Goal: Task Accomplishment & Management: Manage account settings

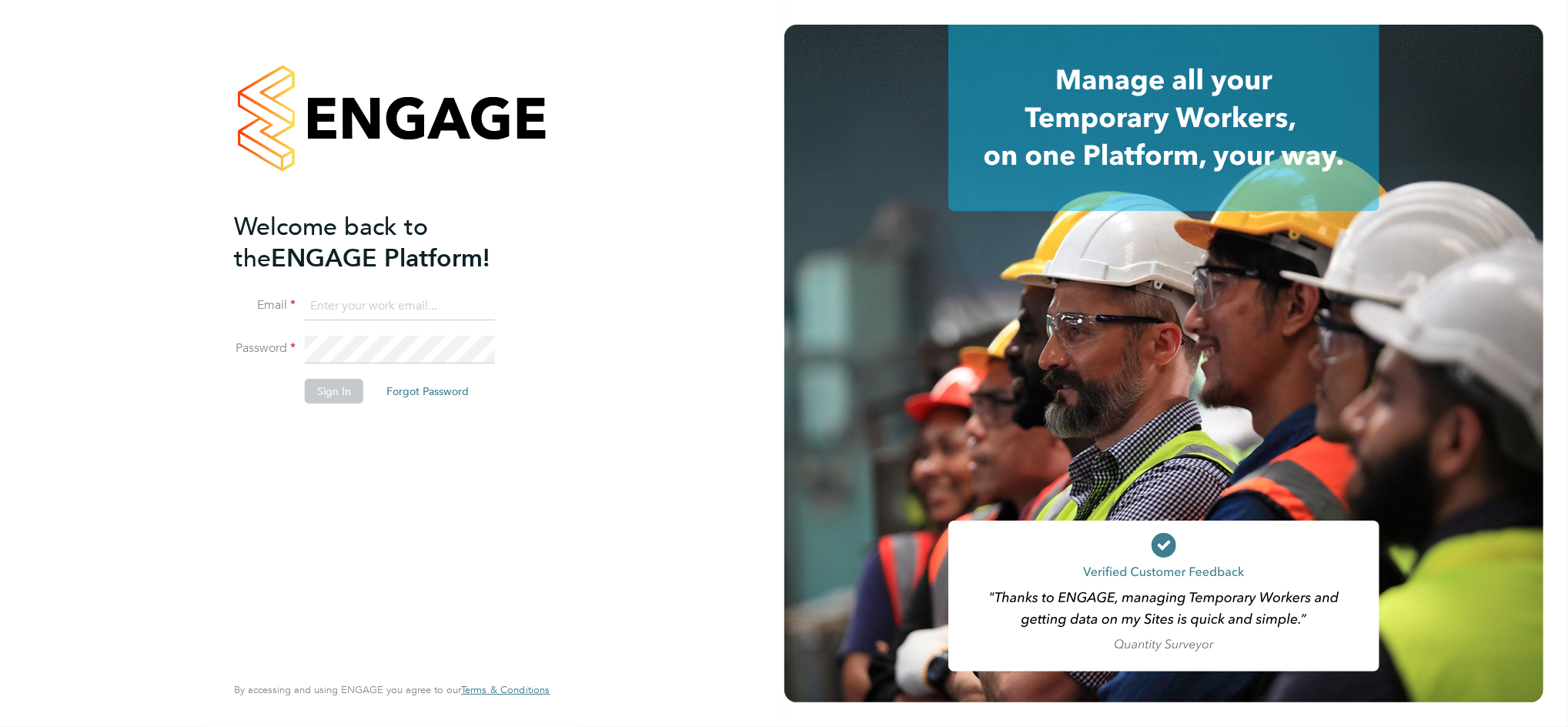
type input "[PERSON_NAME][EMAIL_ADDRESS][PERSON_NAME][DOMAIN_NAME]"
click at [341, 388] on button "Sign In" at bounding box center [334, 391] width 58 height 24
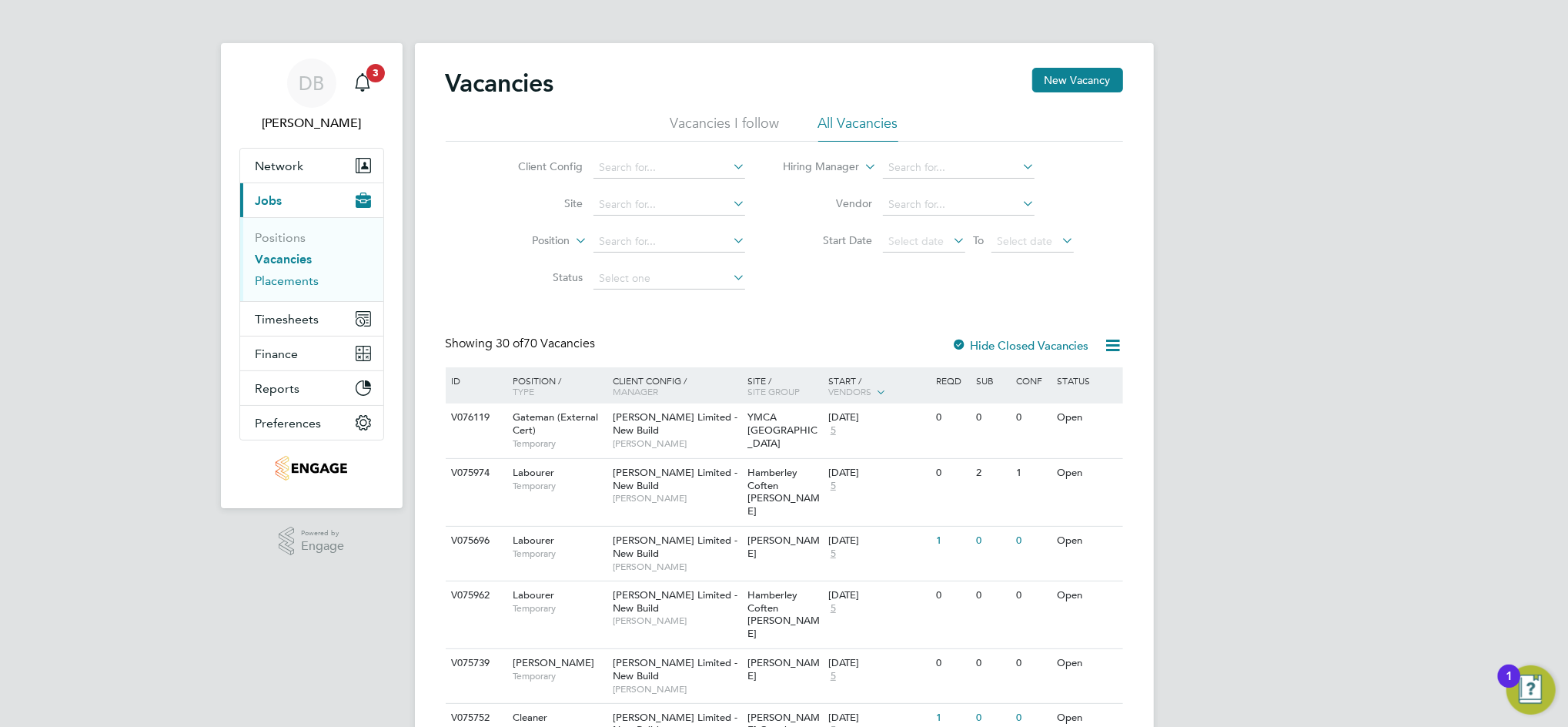
click at [286, 285] on link "Placements" at bounding box center [288, 280] width 64 height 15
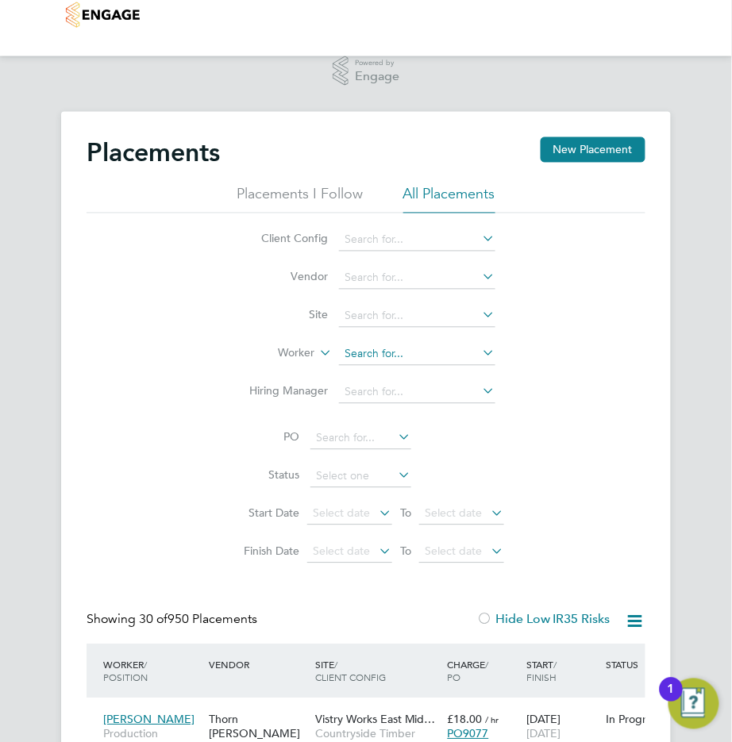
click at [388, 348] on input at bounding box center [417, 355] width 156 height 22
type input "p"
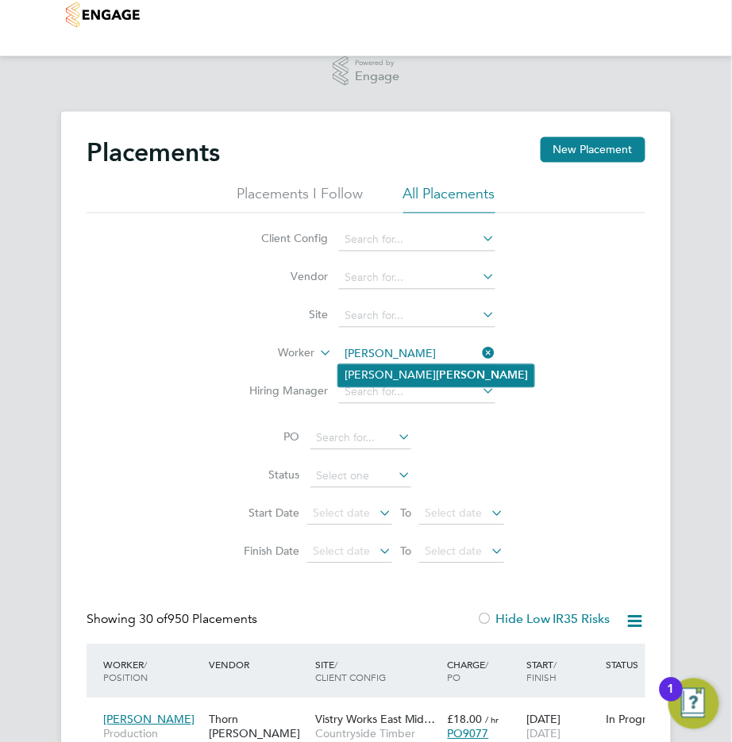
click at [436, 372] on b "[PERSON_NAME]" at bounding box center [482, 375] width 92 height 13
type input "[PERSON_NAME]"
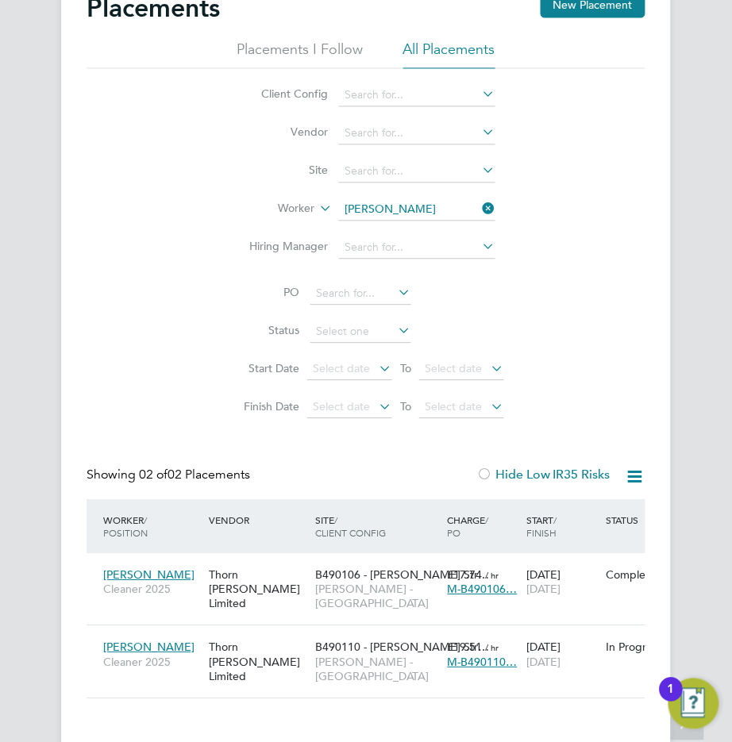
click at [480, 206] on icon at bounding box center [480, 208] width 0 height 22
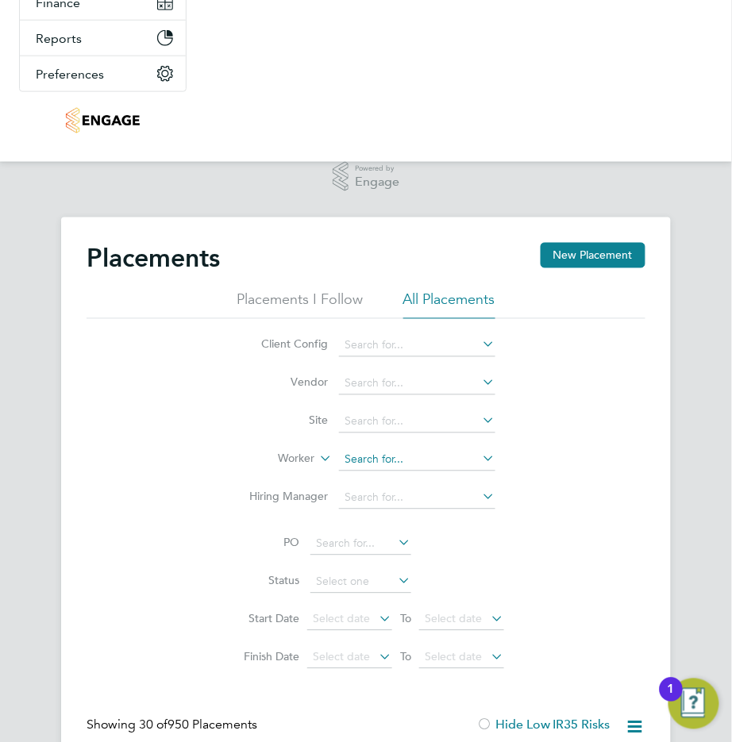
click at [368, 468] on input at bounding box center [417, 460] width 156 height 22
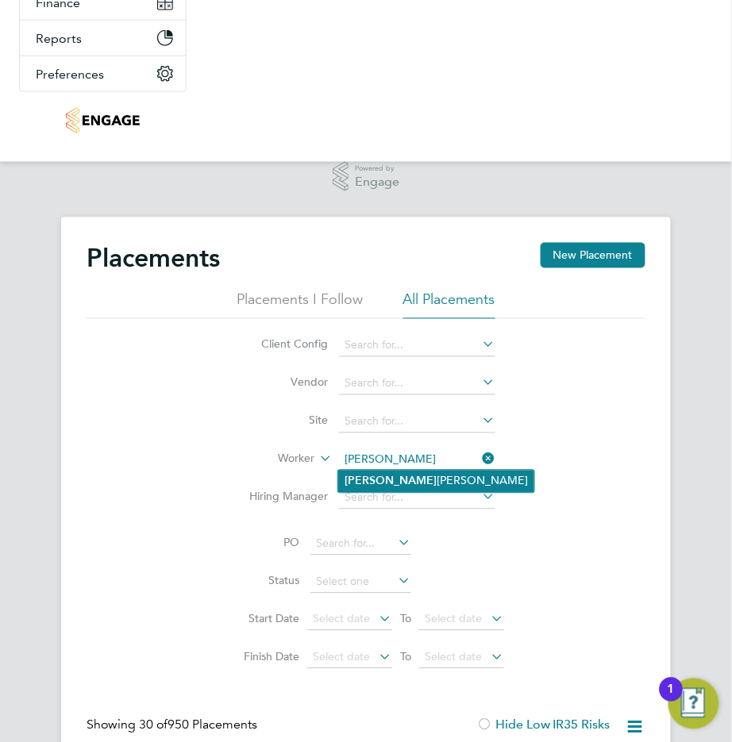
type input "[PERSON_NAME] [PERSON_NAME]"
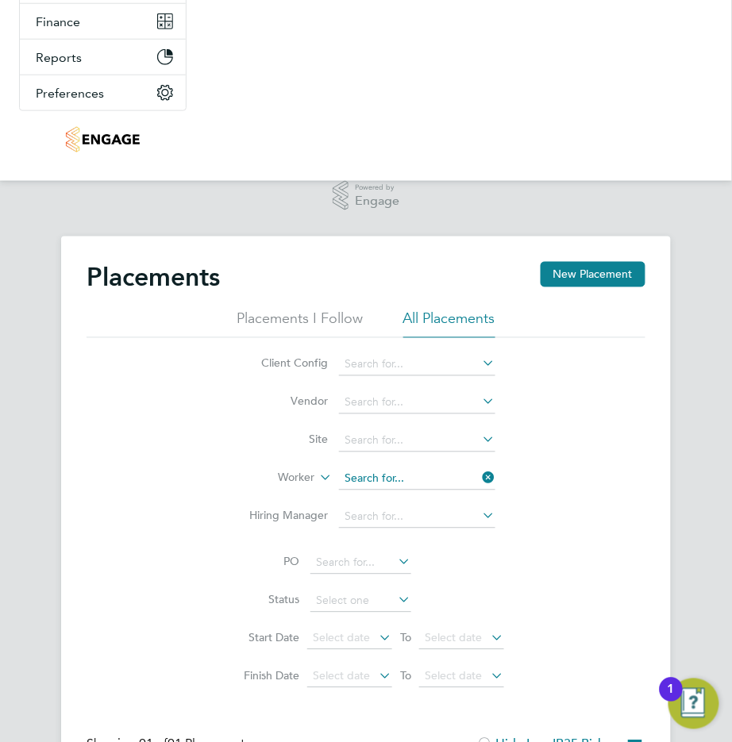
click at [412, 474] on input at bounding box center [417, 479] width 156 height 22
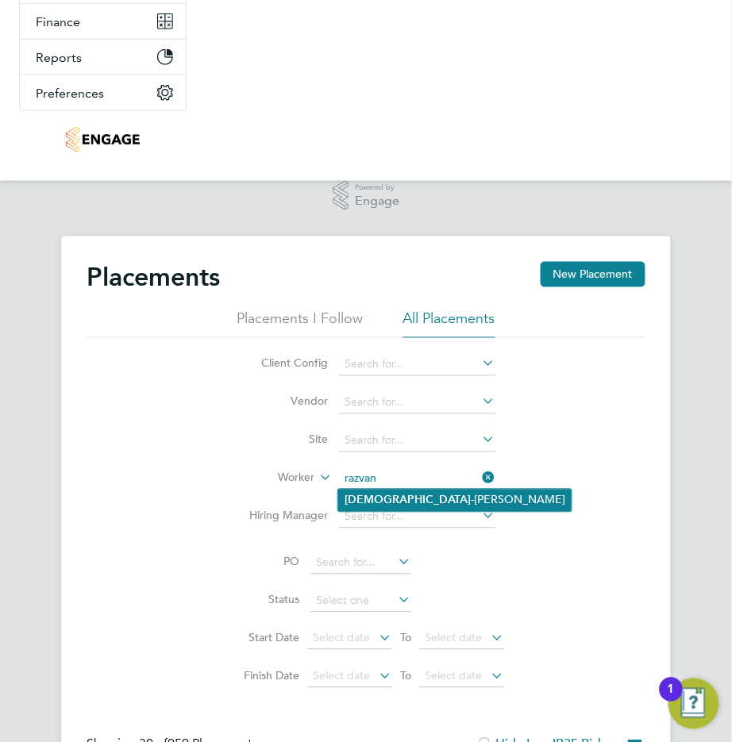
type input "[PERSON_NAME]"
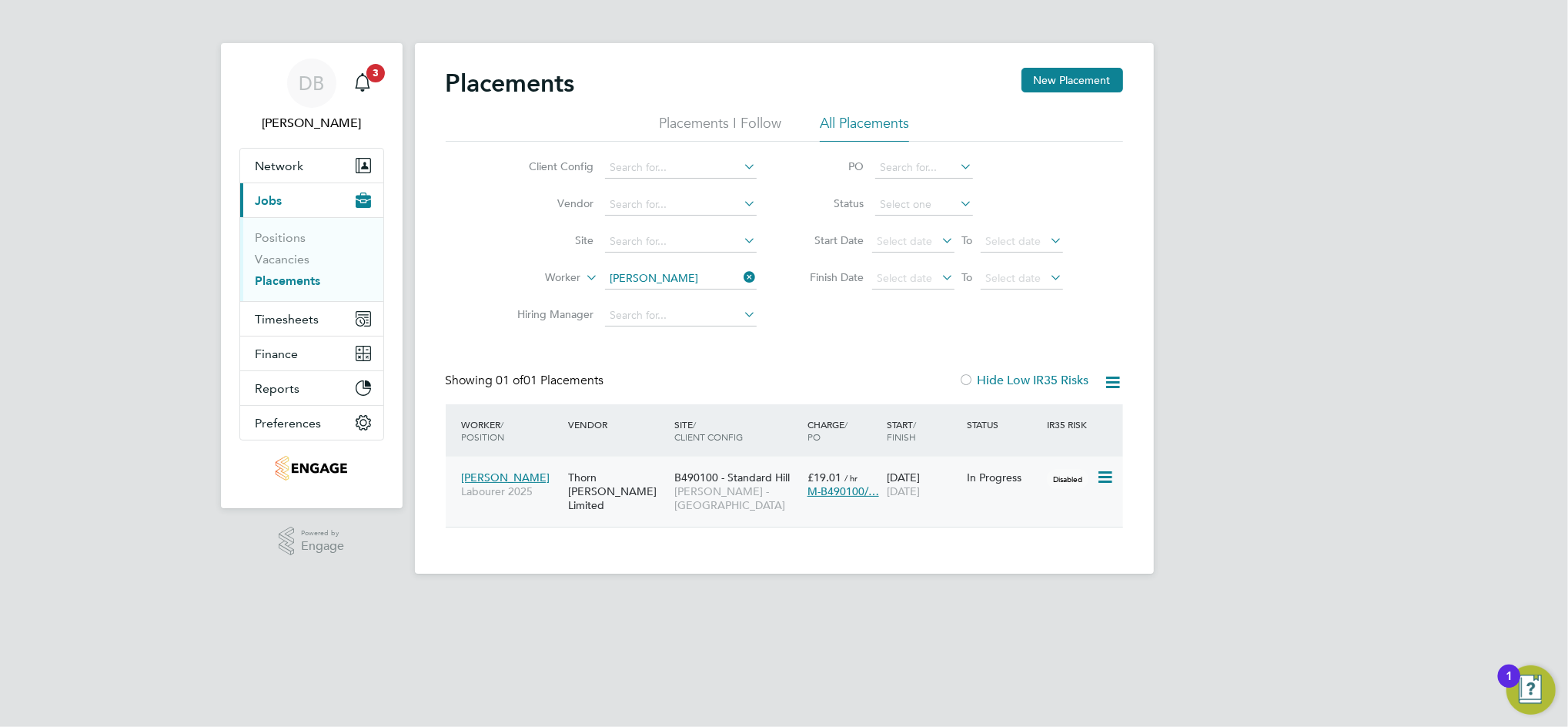
click at [945, 480] on div "[DATE] [DATE]" at bounding box center [923, 484] width 80 height 43
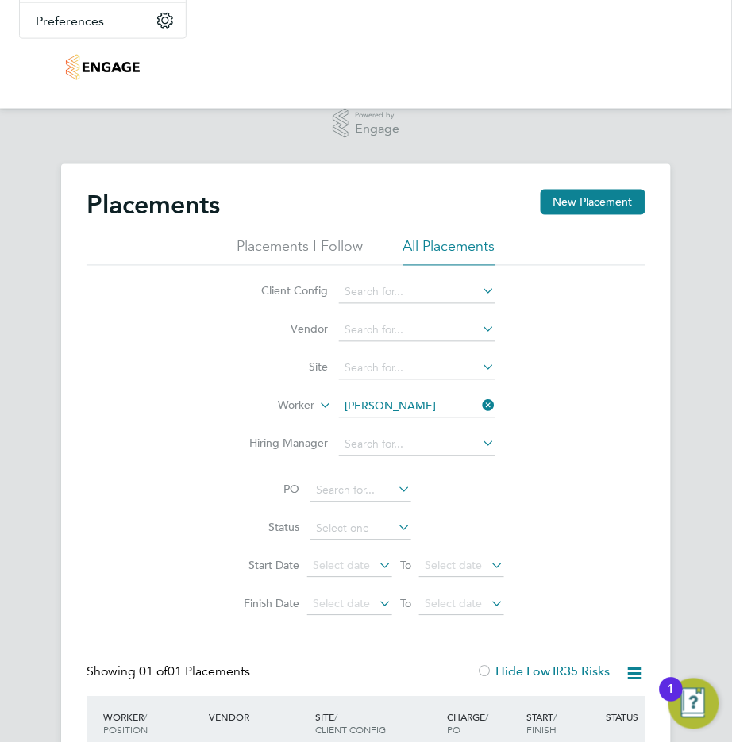
scroll to position [423, 0]
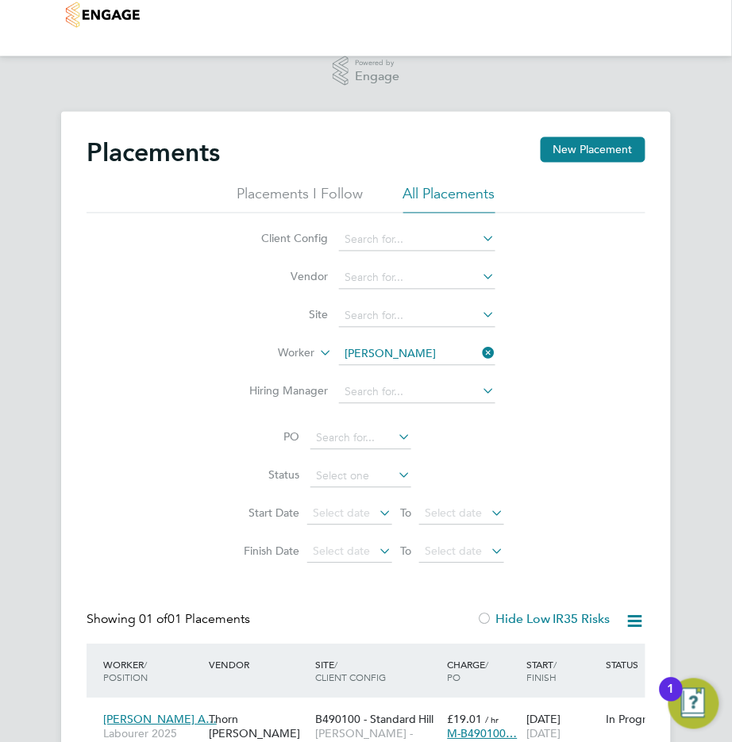
click at [480, 353] on icon at bounding box center [480, 353] width 0 height 22
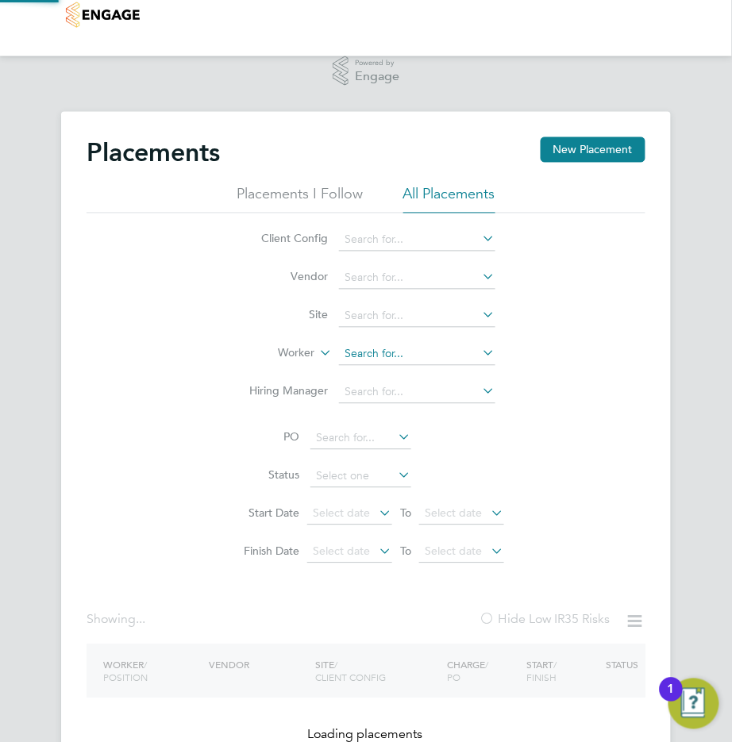
click at [438, 348] on input at bounding box center [417, 355] width 156 height 22
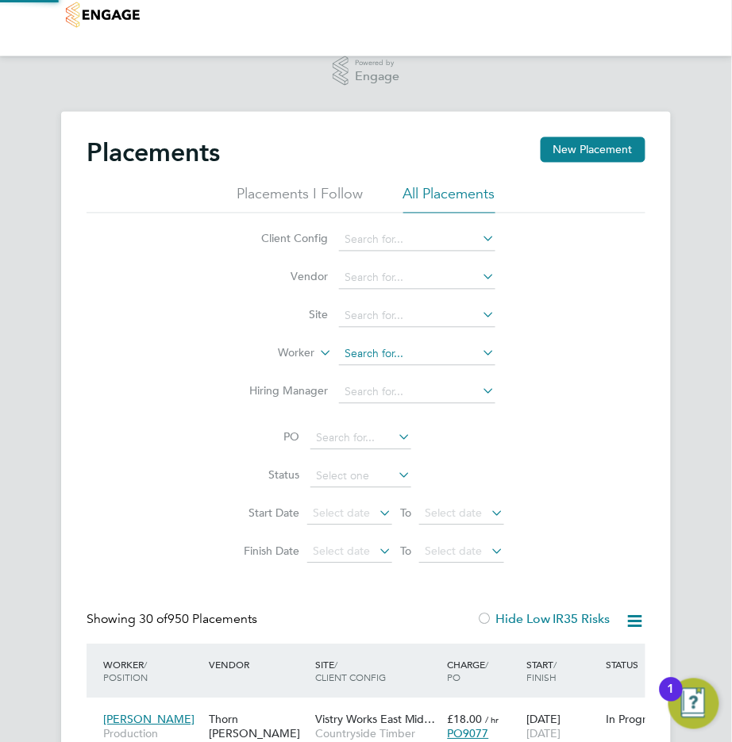
scroll to position [60, 133]
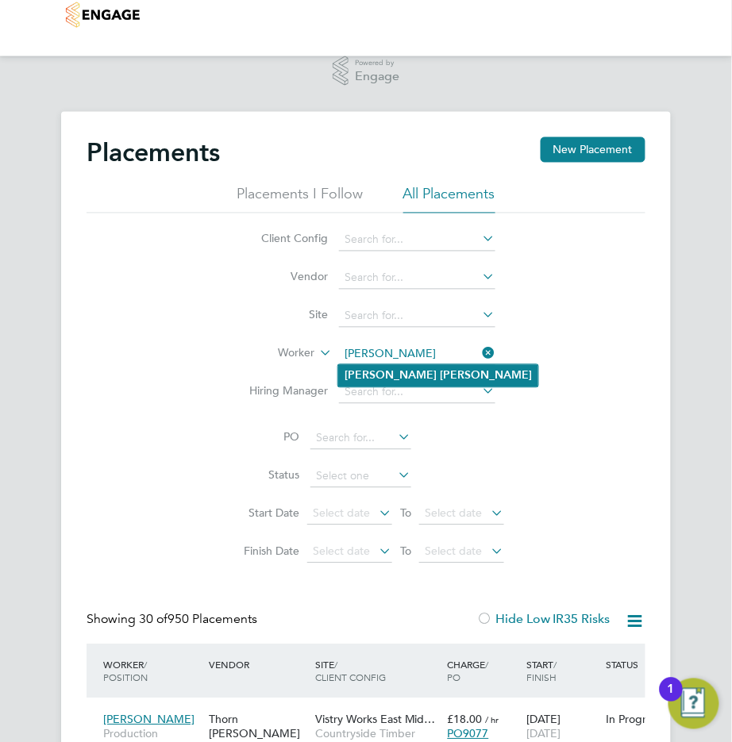
type input "[PERSON_NAME]"
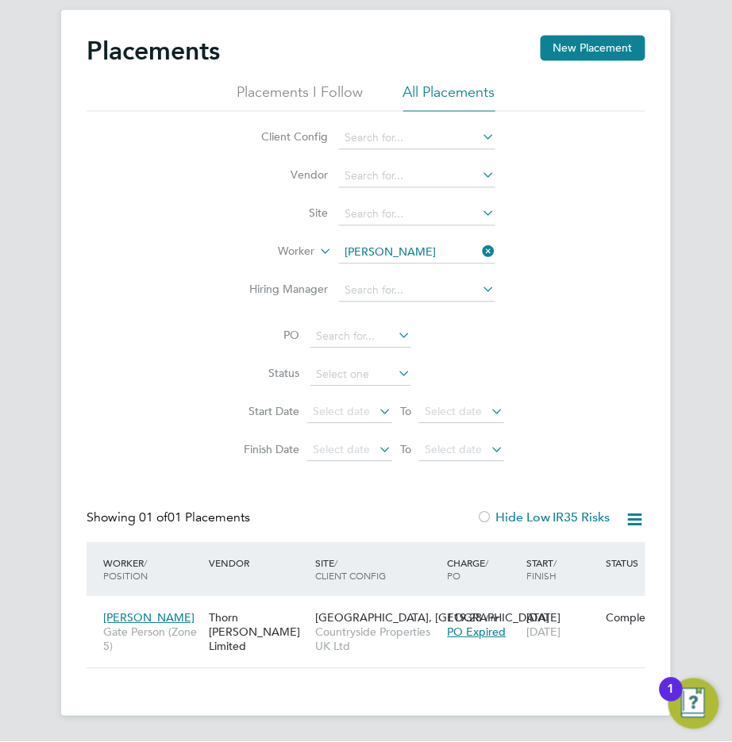
click at [480, 249] on icon at bounding box center [480, 252] width 0 height 22
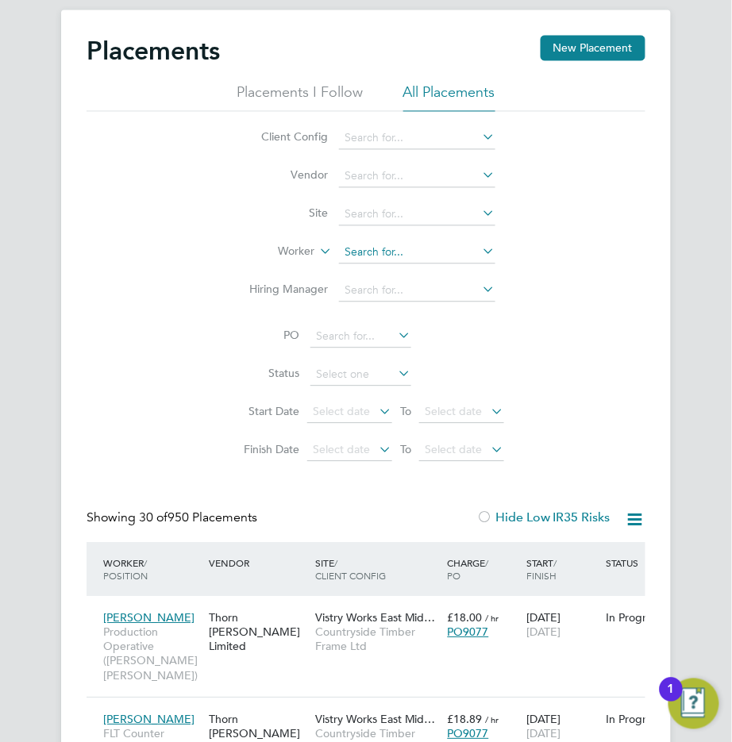
click at [410, 260] on input at bounding box center [417, 253] width 156 height 22
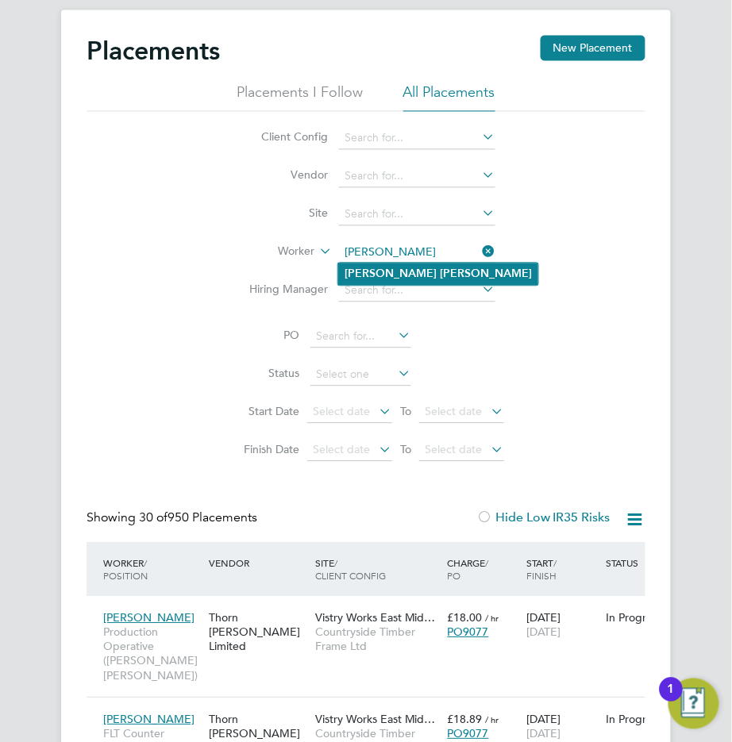
type input "[PERSON_NAME]"
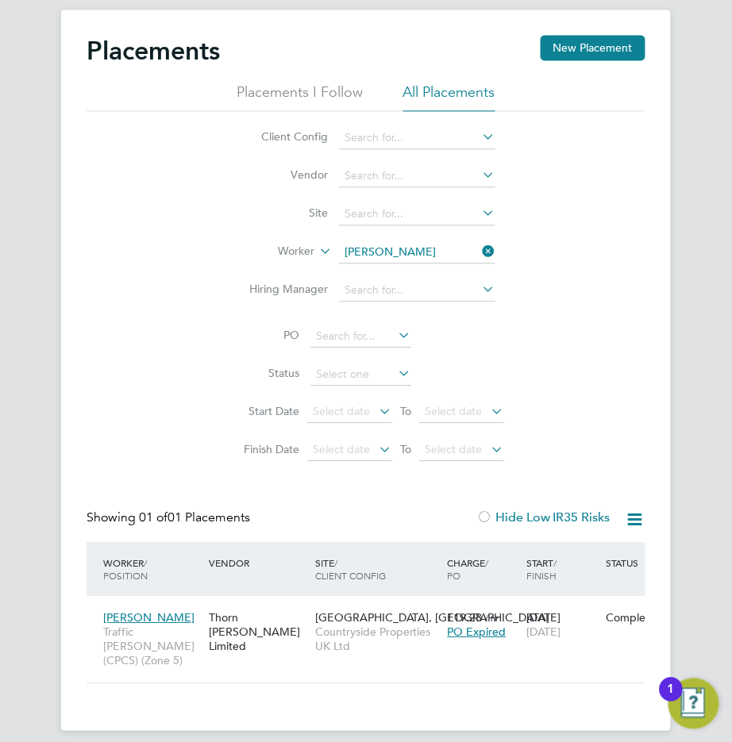
click at [480, 251] on icon at bounding box center [480, 252] width 0 height 22
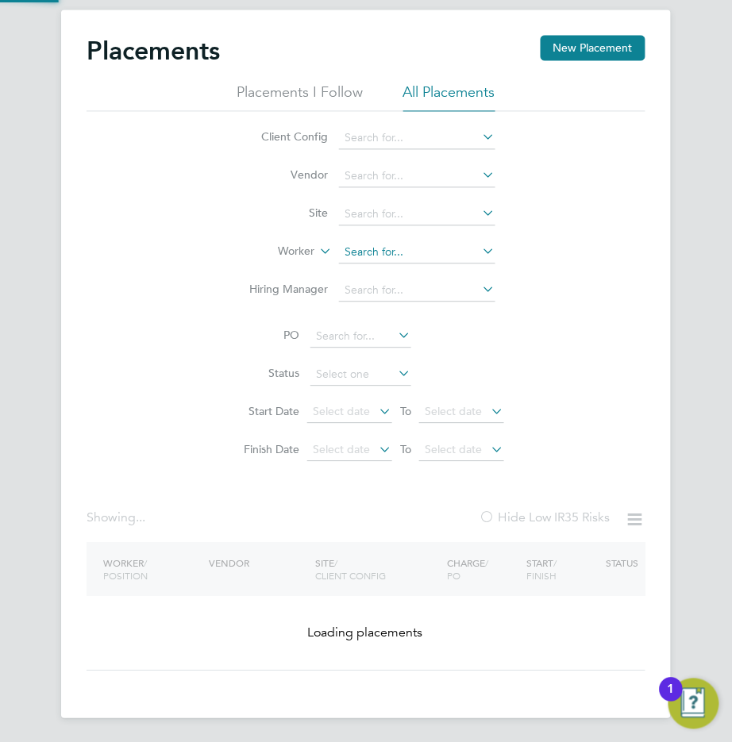
click at [449, 252] on input at bounding box center [417, 253] width 156 height 22
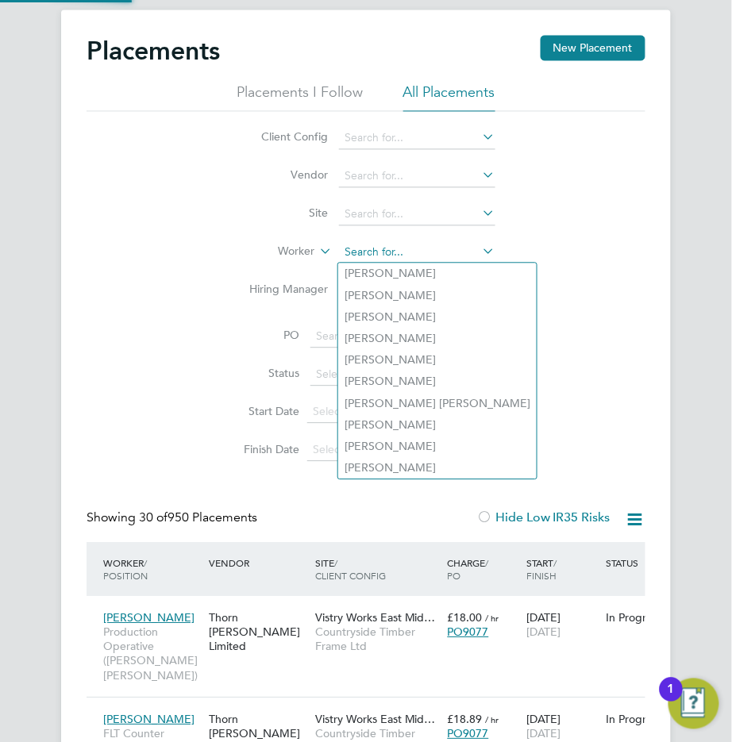
scroll to position [60, 133]
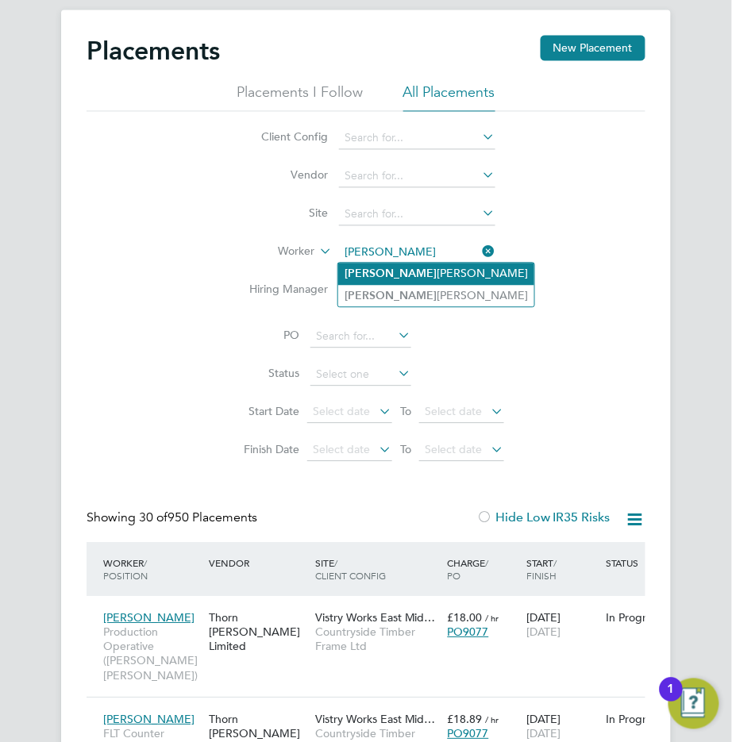
type input "[PERSON_NAME]"
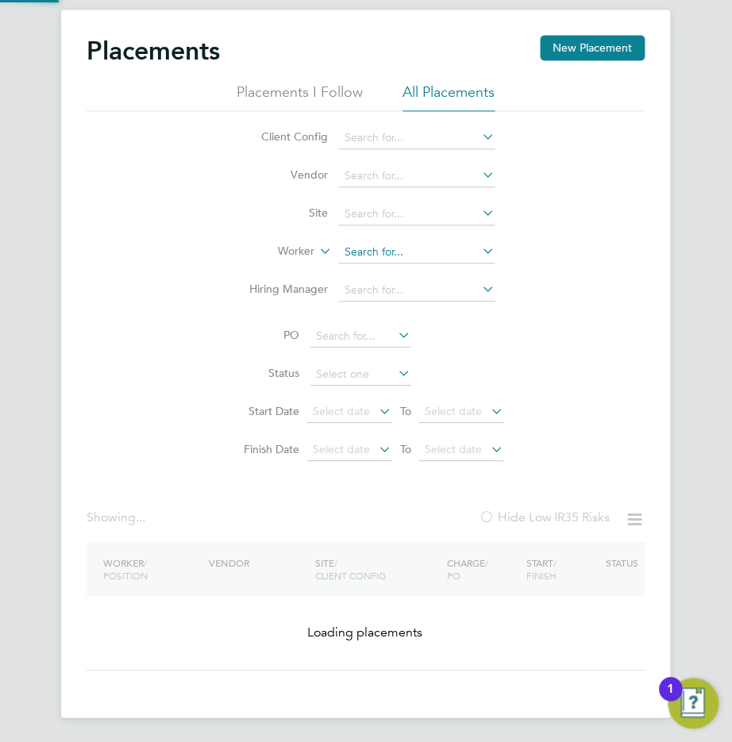
click at [475, 256] on input at bounding box center [417, 253] width 156 height 22
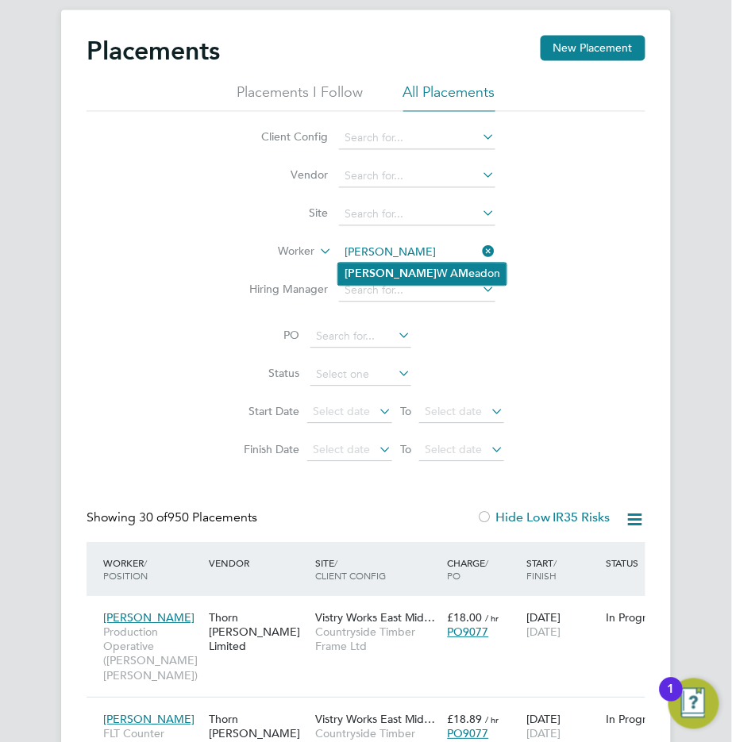
type input "[PERSON_NAME]"
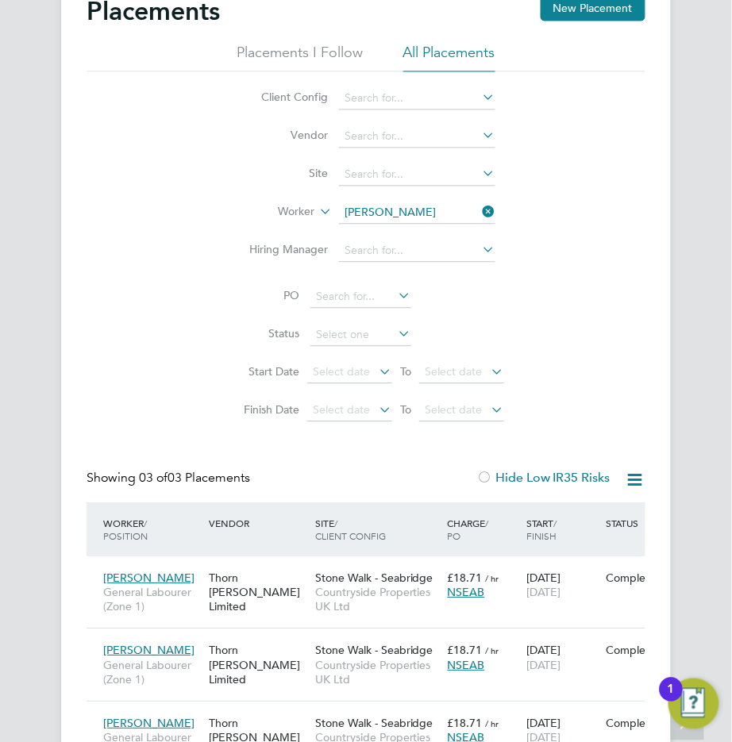
scroll to position [565, 0]
click at [480, 214] on icon at bounding box center [480, 212] width 0 height 22
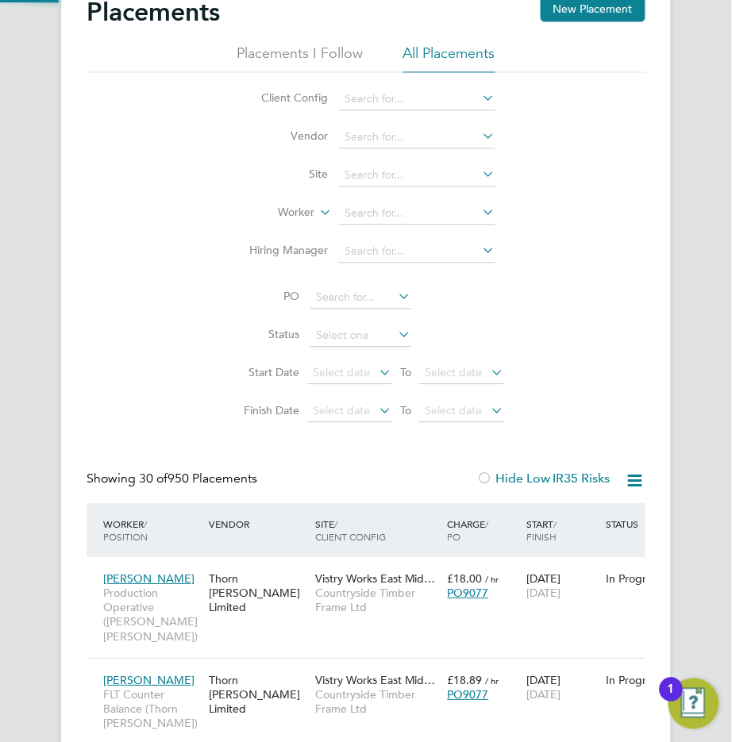
scroll to position [8, 8]
click at [390, 213] on input at bounding box center [417, 213] width 156 height 22
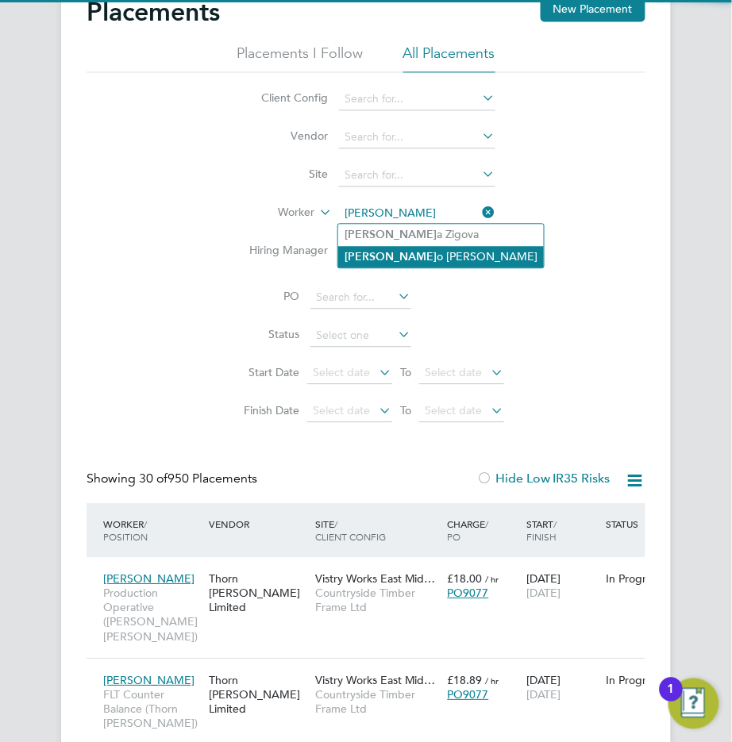
type input "[PERSON_NAME]"
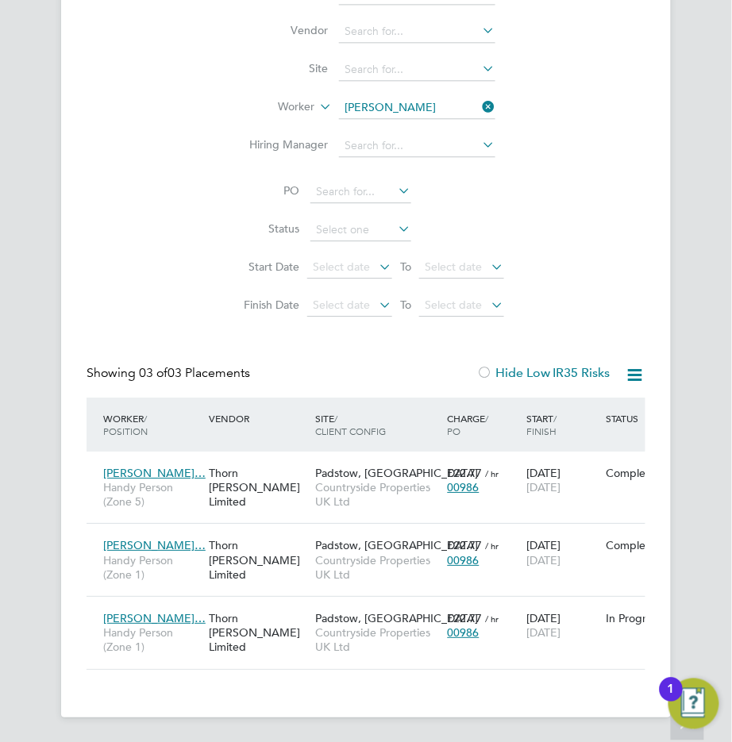
click at [694, 303] on div "Placements New Placement Placements I Follow All Placements Client Config Vendo…" at bounding box center [366, 291] width 732 height 853
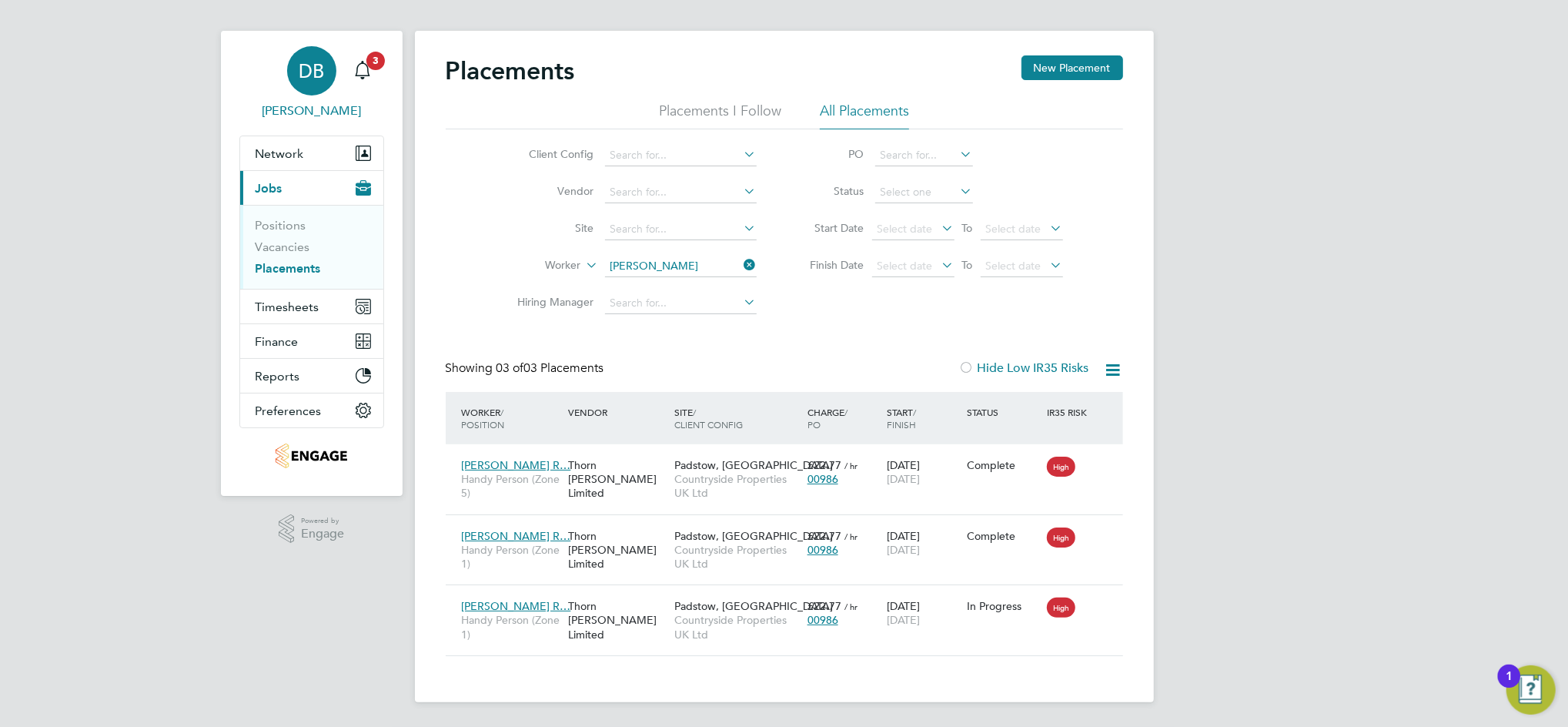
click at [316, 79] on span "DB" at bounding box center [311, 71] width 25 height 20
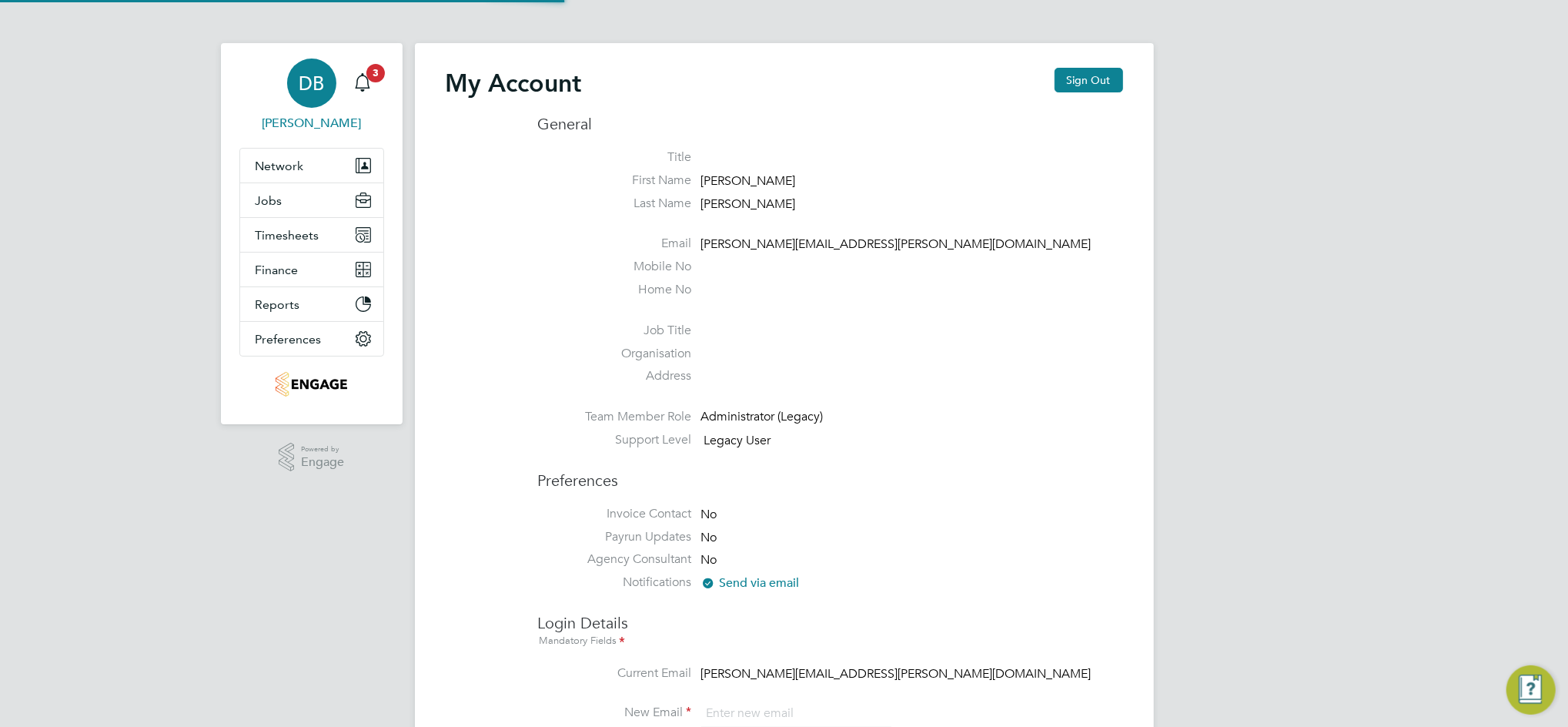
type input "[PERSON_NAME][EMAIL_ADDRESS][PERSON_NAME][DOMAIN_NAME]"
click at [1101, 77] on button "Sign Out" at bounding box center [1089, 79] width 69 height 24
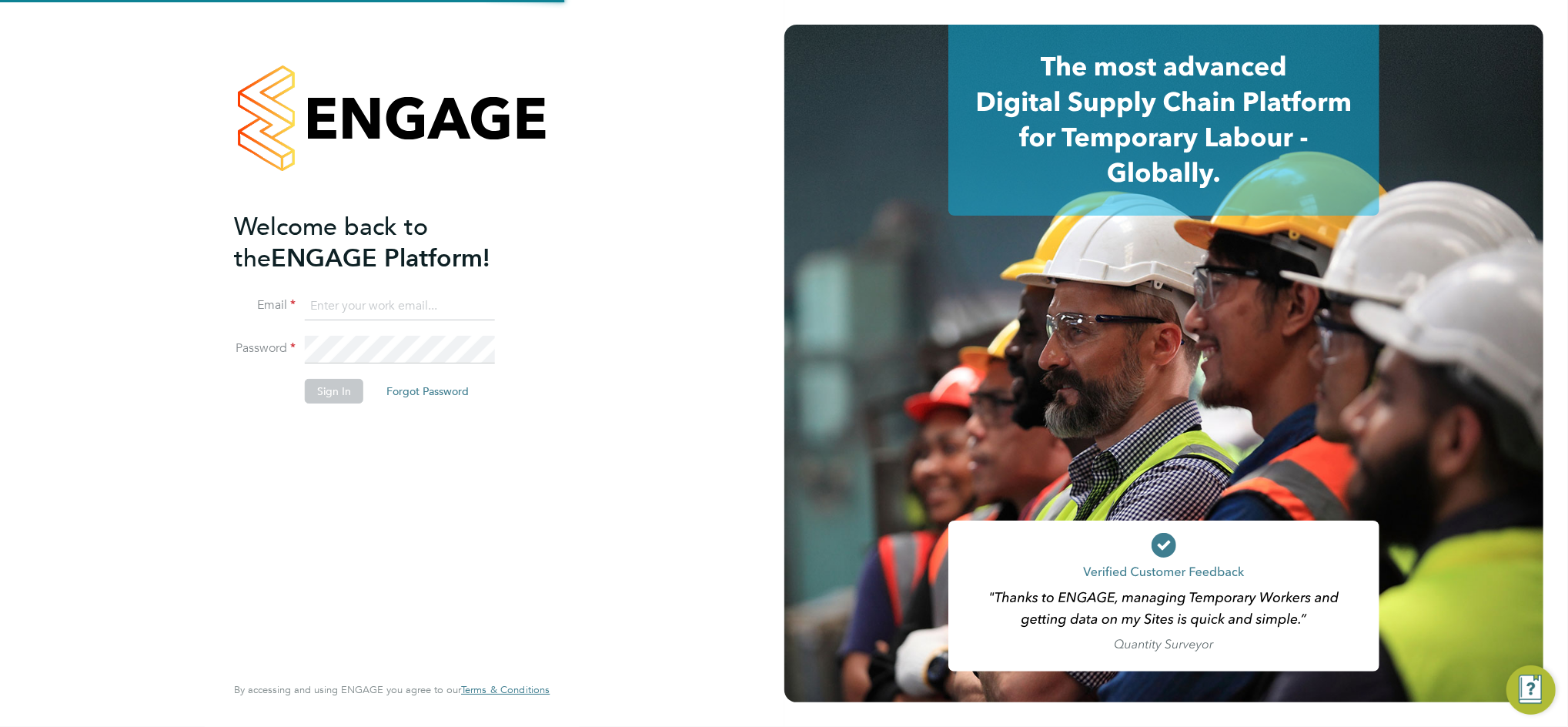
type input "[PERSON_NAME][EMAIL_ADDRESS][PERSON_NAME][DOMAIN_NAME]"
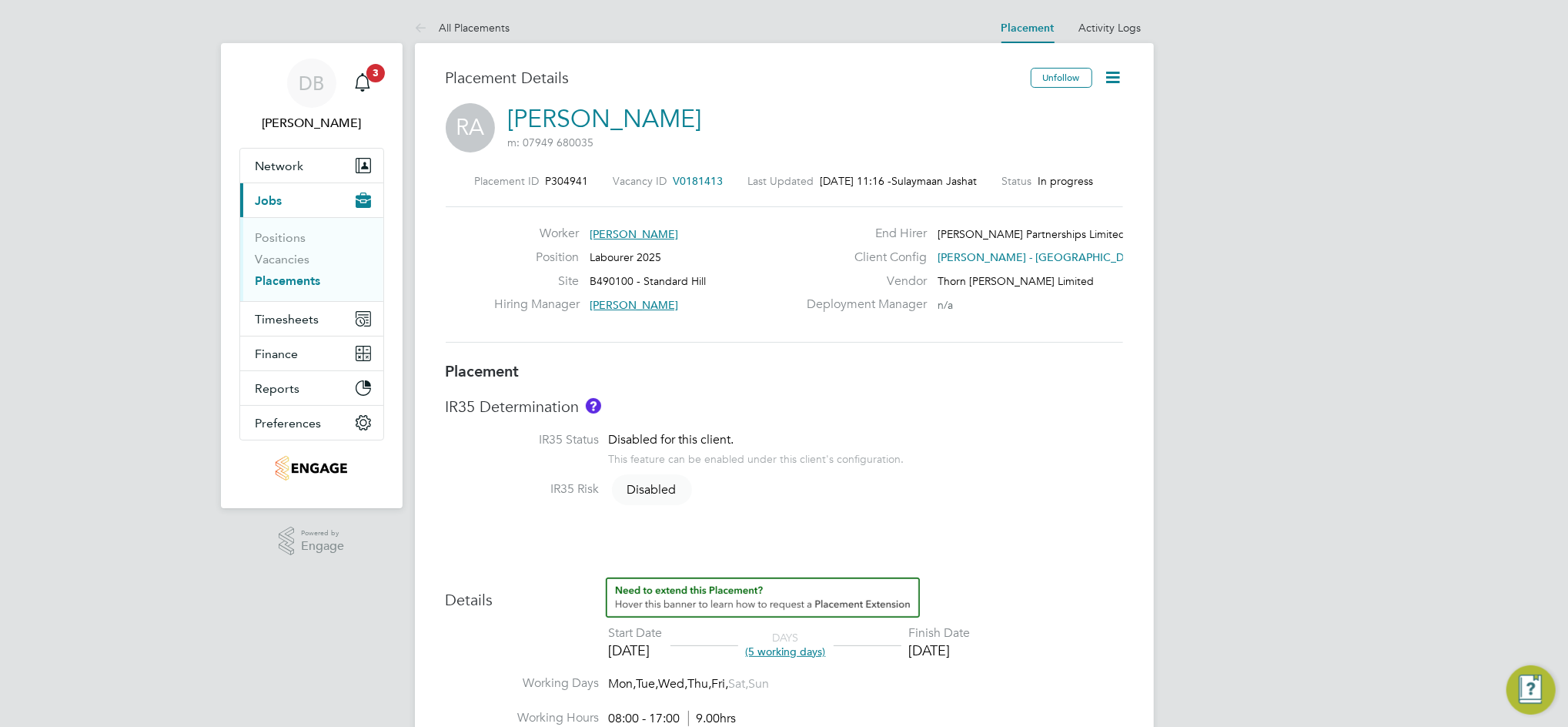
click at [1115, 80] on icon at bounding box center [1114, 78] width 19 height 19
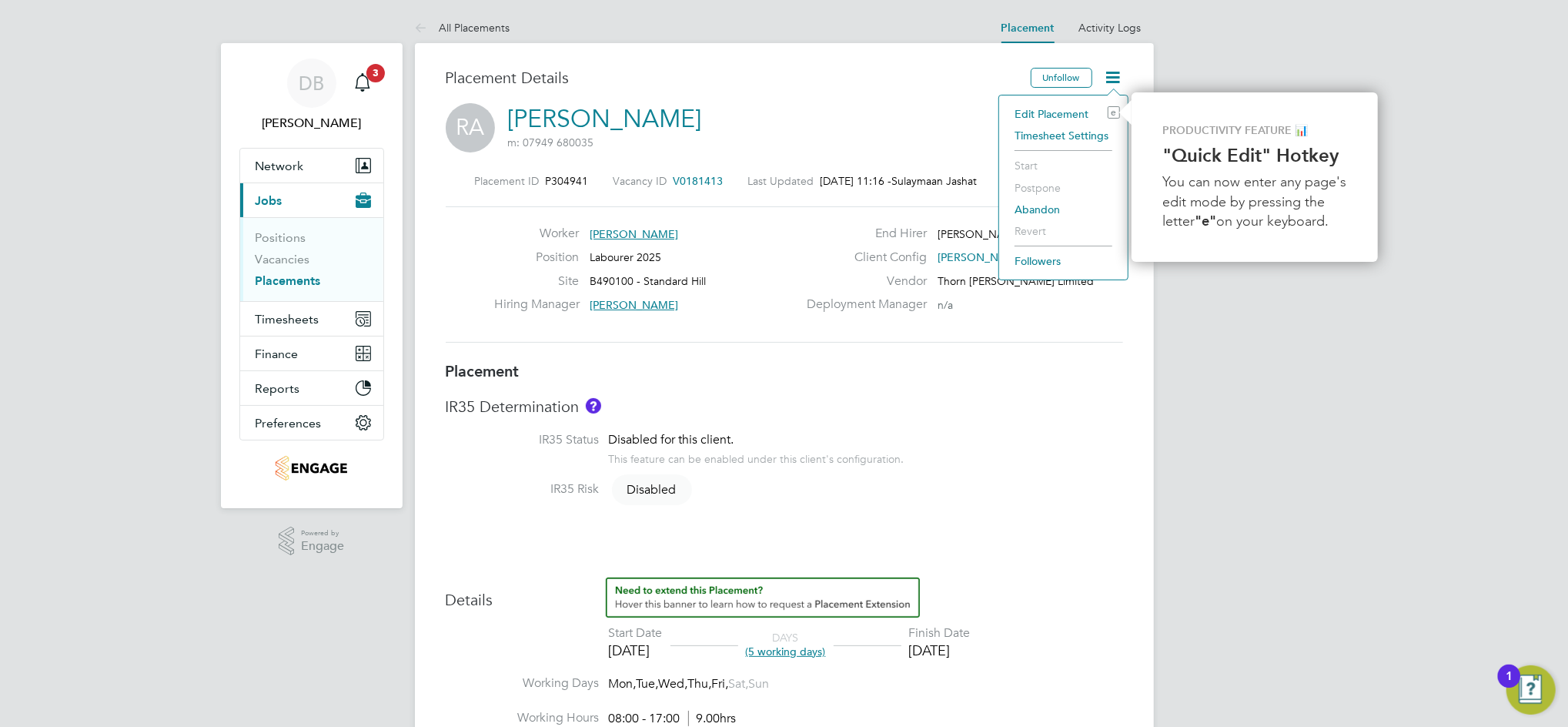
click at [1063, 116] on li "Edit Placement e" at bounding box center [1064, 113] width 113 height 21
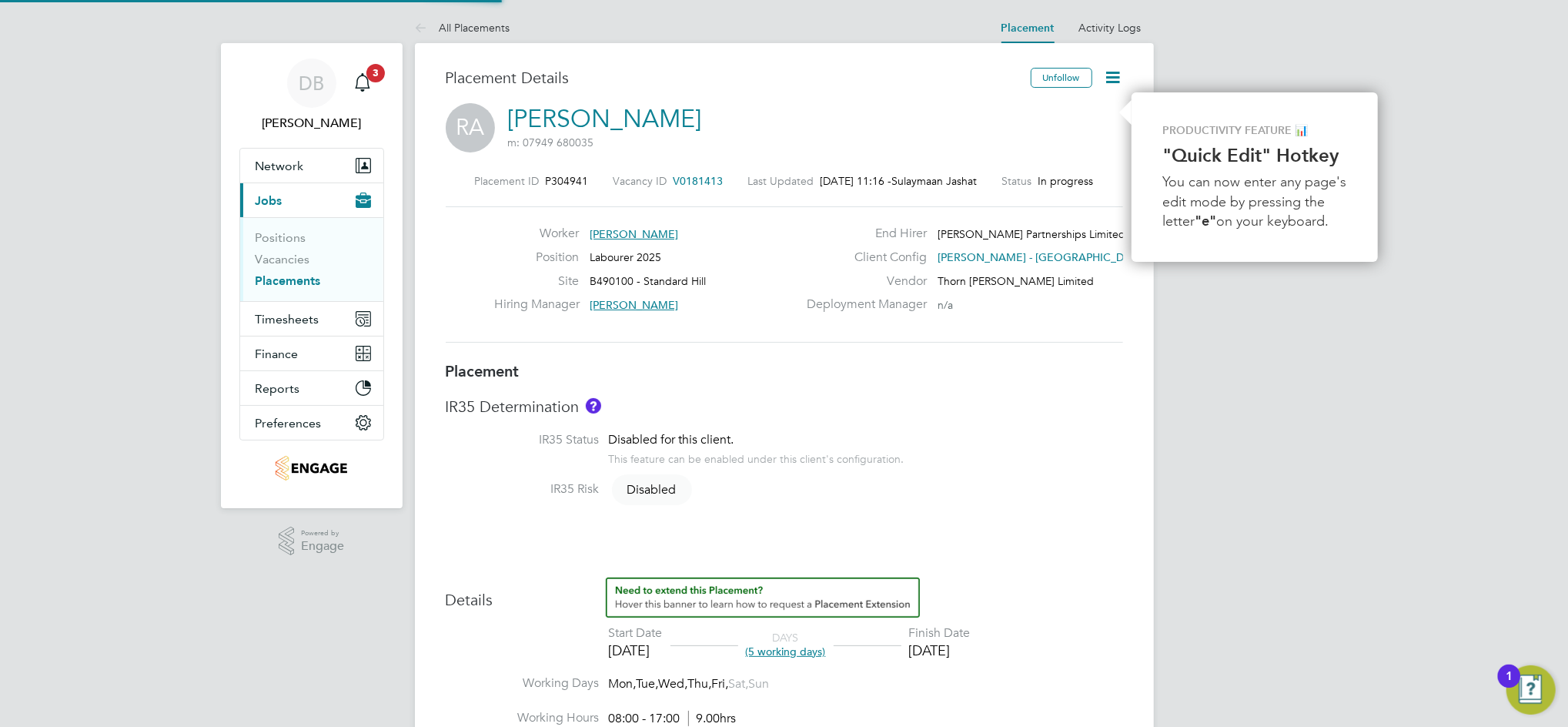
type input "Paul Clethro"
type input "Charlie Workman"
type input "[DATE]"
type input "08:00"
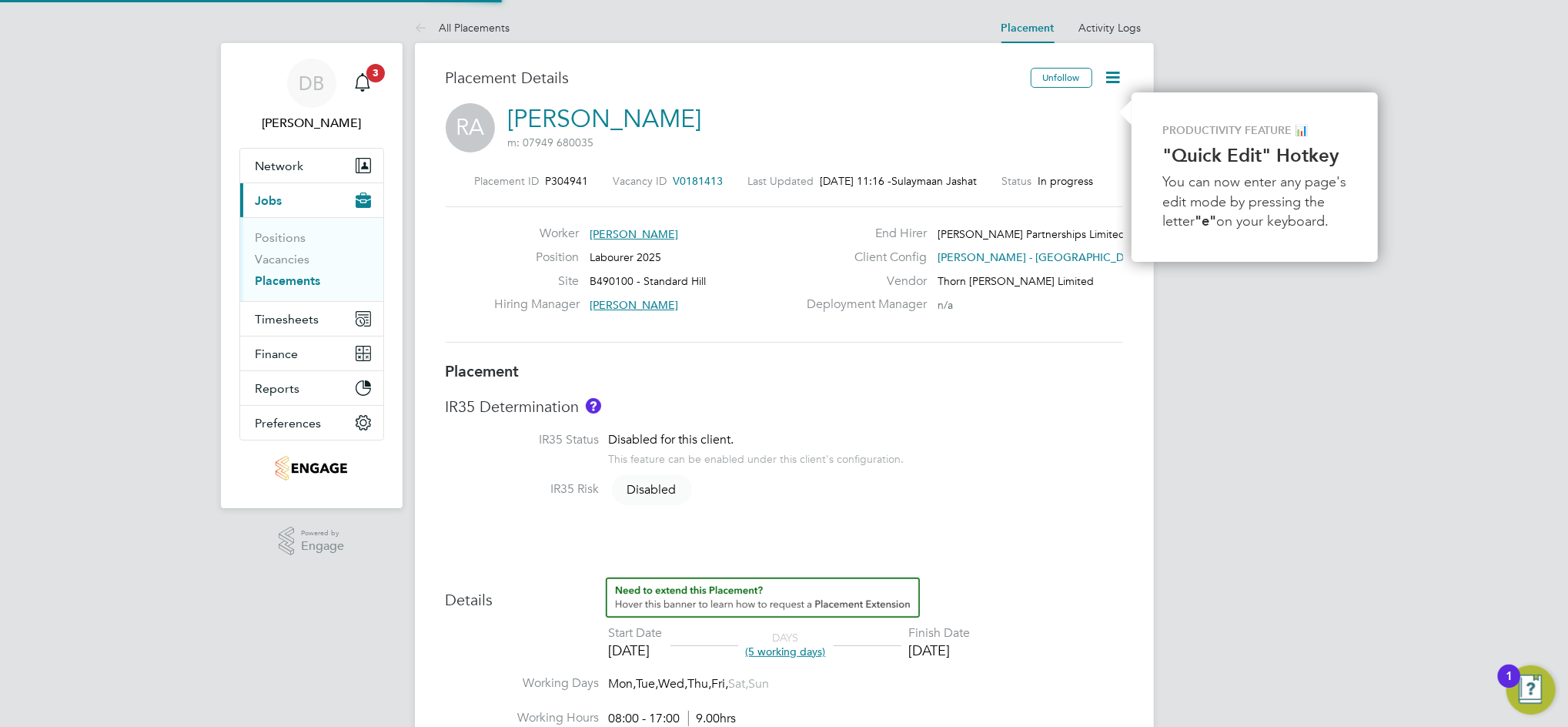
type input "17:00"
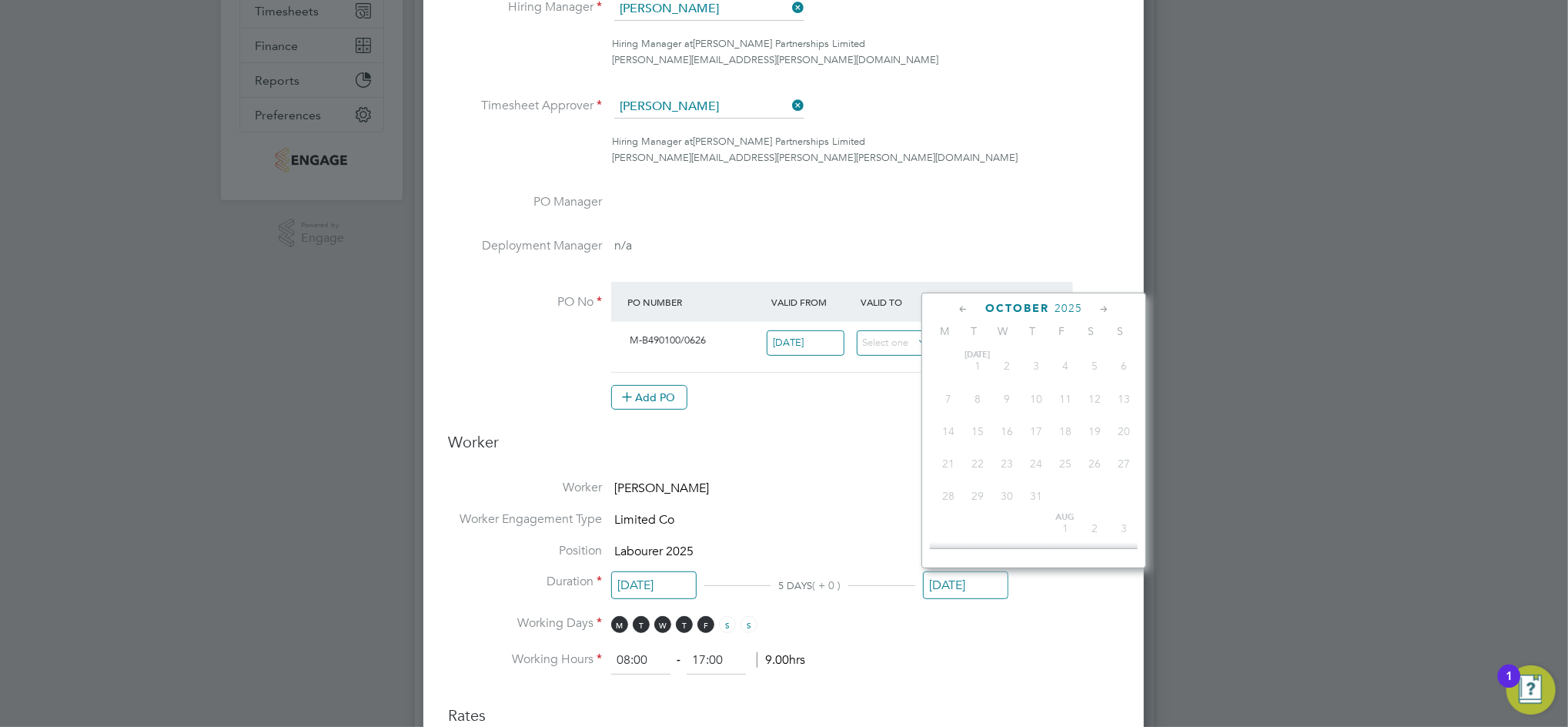
click at [974, 582] on input "[DATE]" at bounding box center [966, 585] width 85 height 28
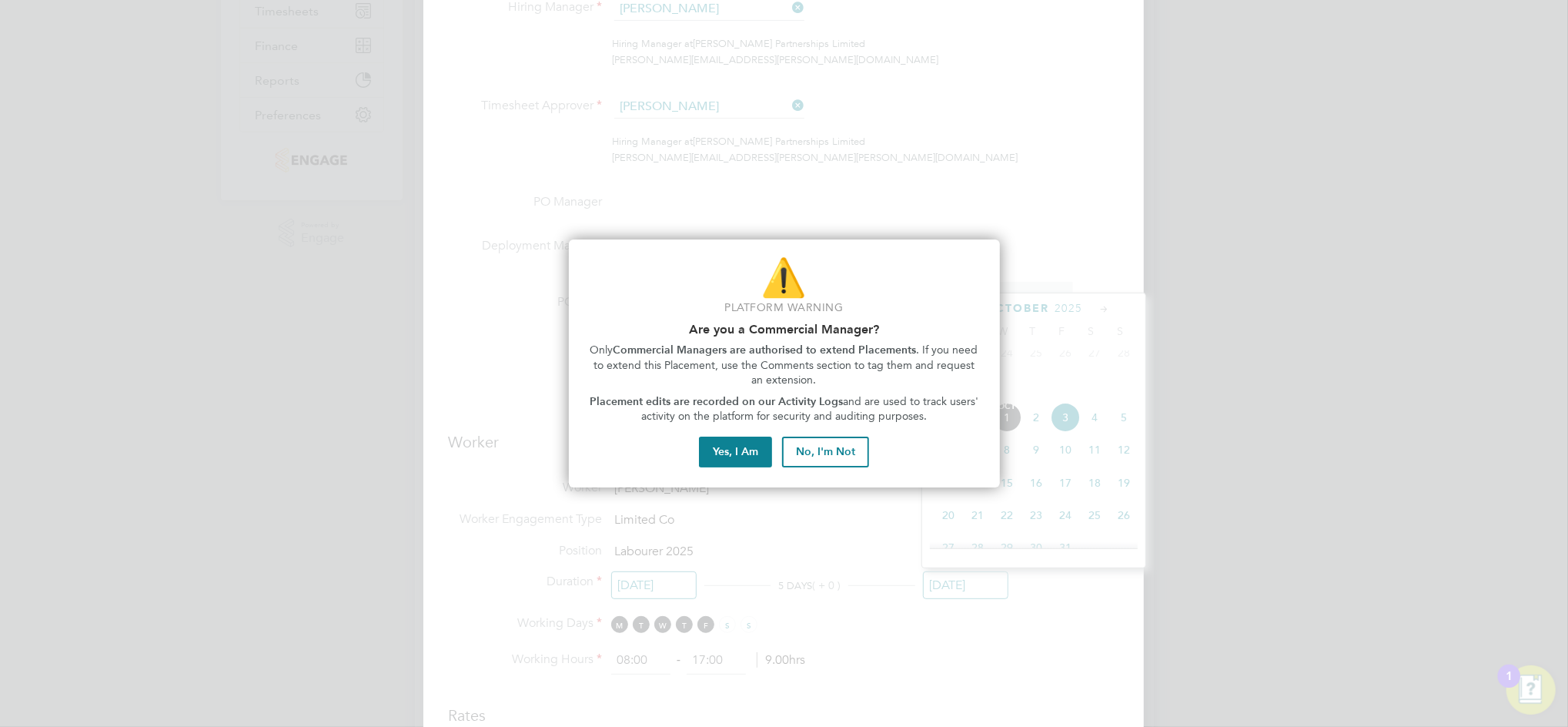
click at [1076, 622] on div at bounding box center [784, 364] width 1568 height 727
click at [836, 442] on button "No, I'm Not" at bounding box center [826, 452] width 87 height 31
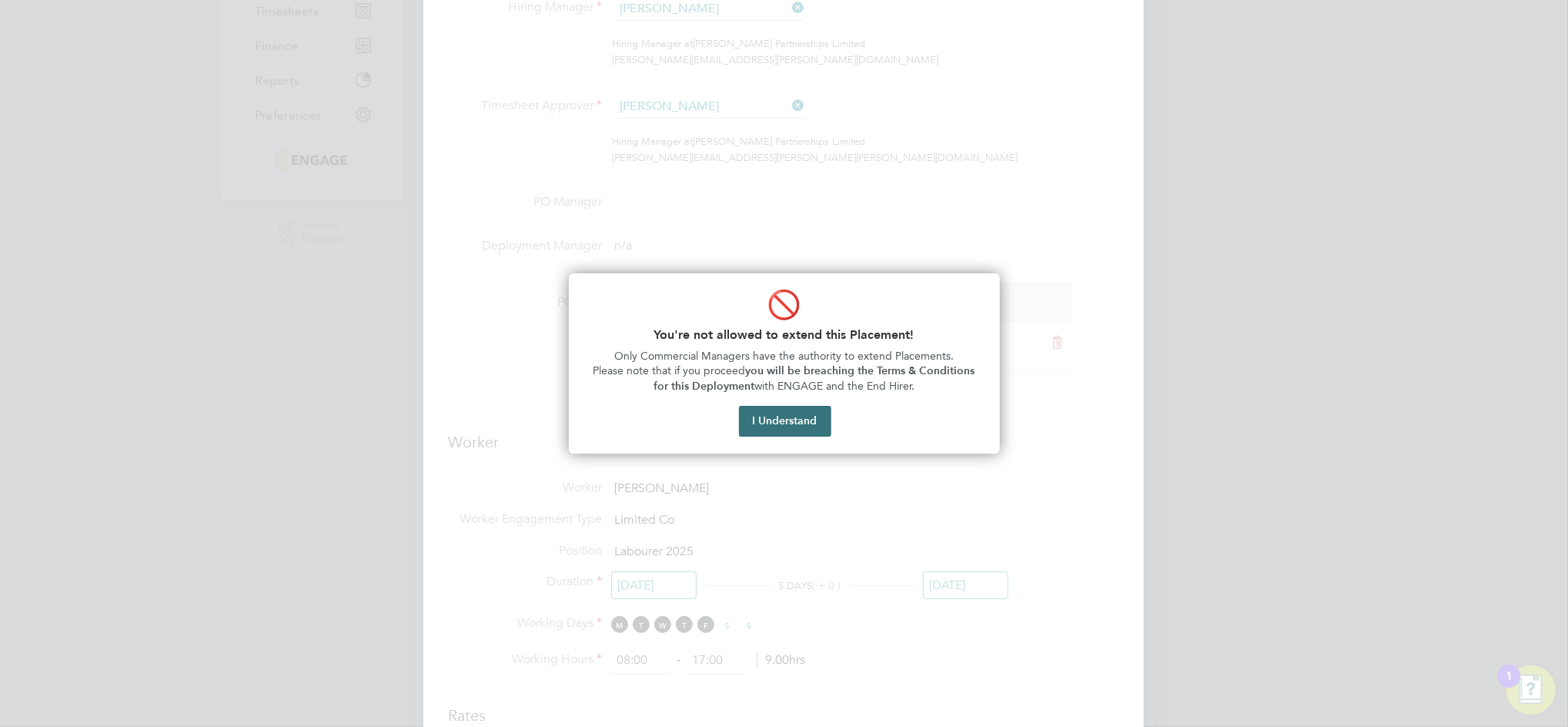
click at [806, 417] on button "I Understand" at bounding box center [784, 421] width 92 height 31
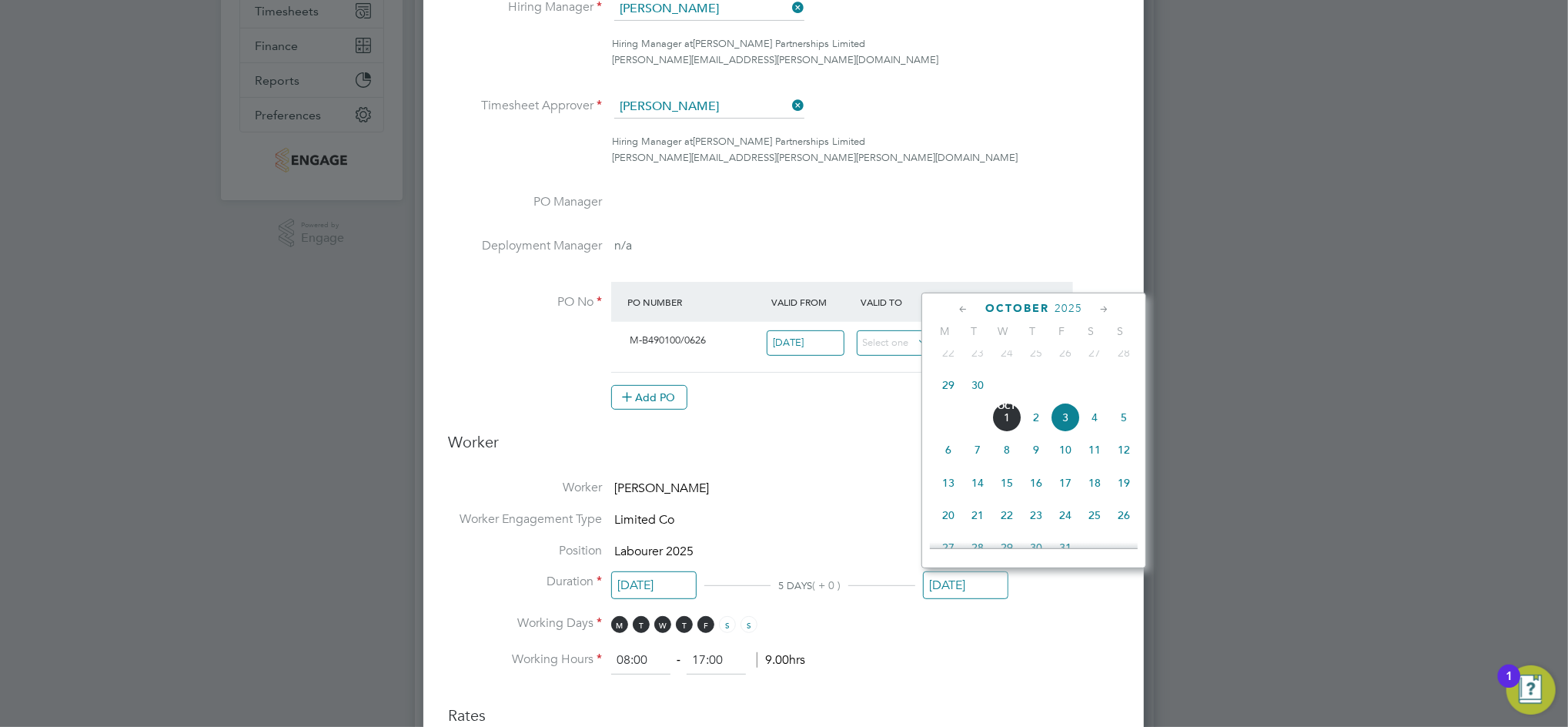
click at [854, 448] on h3 "Worker" at bounding box center [784, 447] width 671 height 32
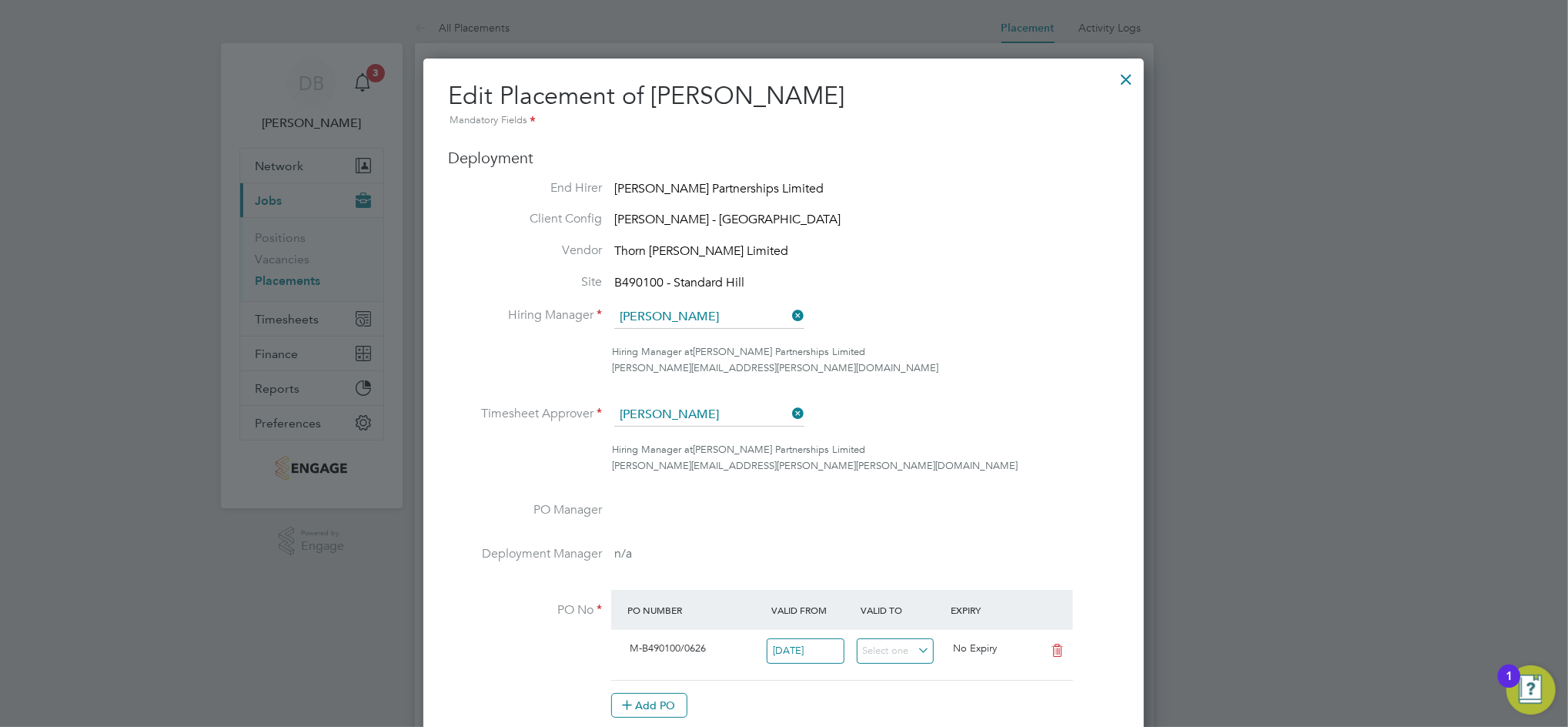
click at [1129, 79] on div at bounding box center [1126, 76] width 28 height 28
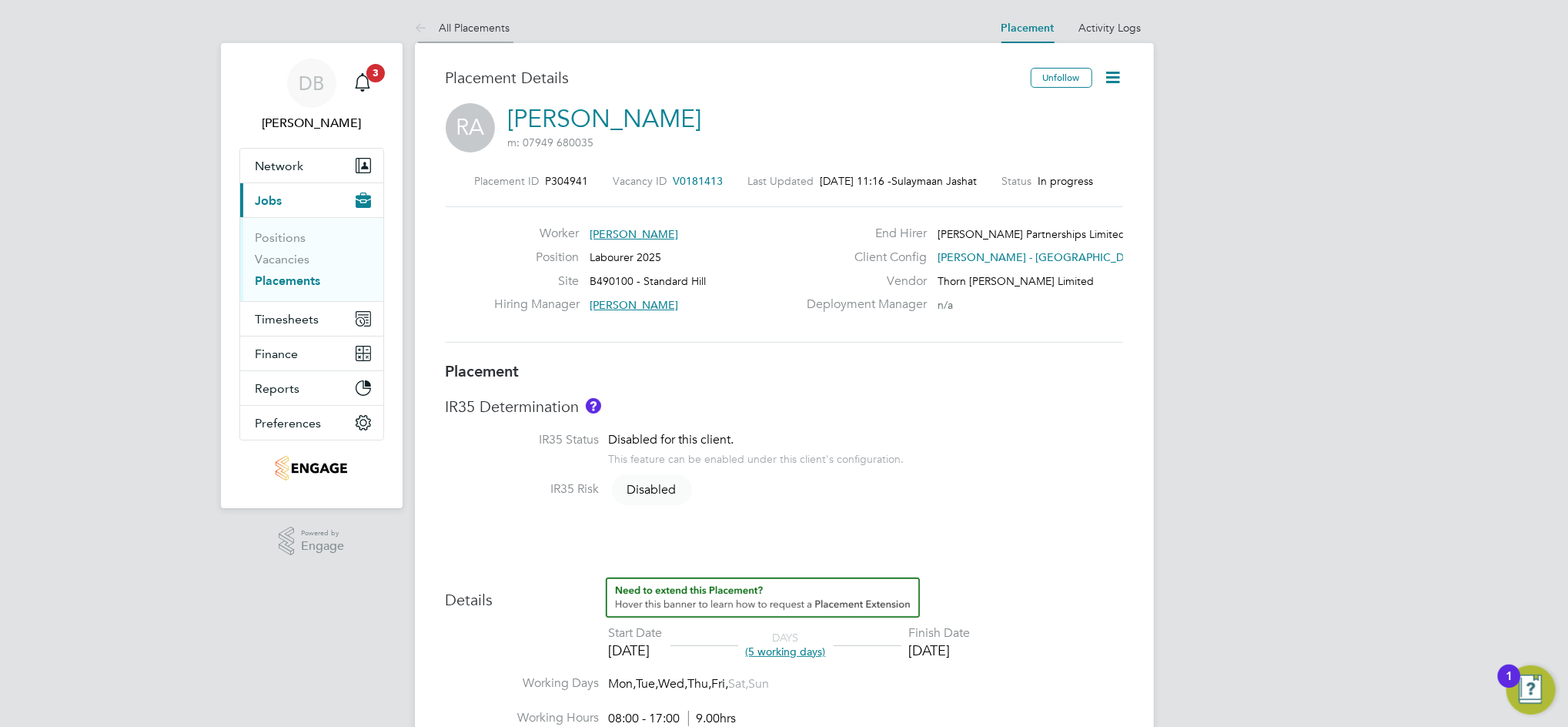
click at [465, 22] on link "All Placements" at bounding box center [463, 27] width 95 height 14
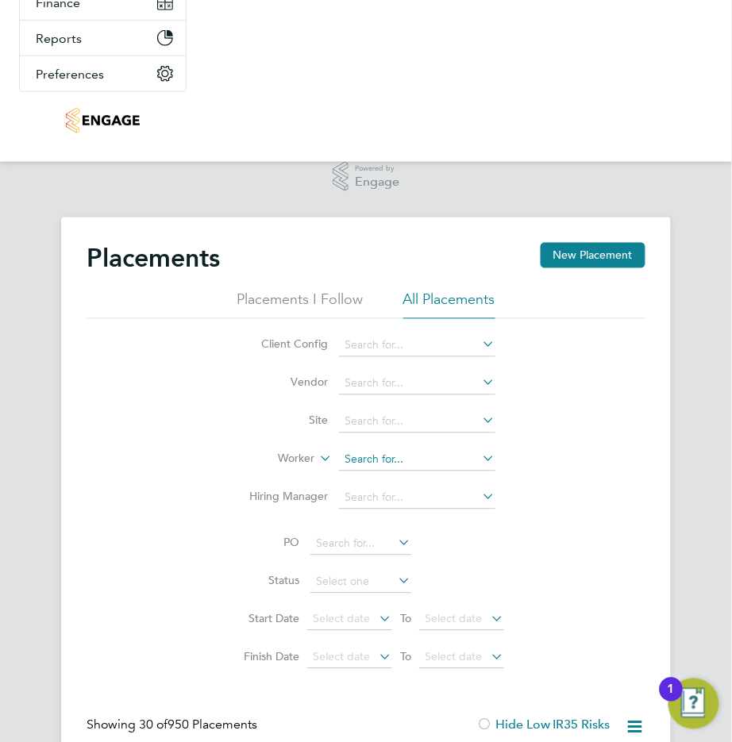
click at [392, 461] on input at bounding box center [417, 460] width 156 height 22
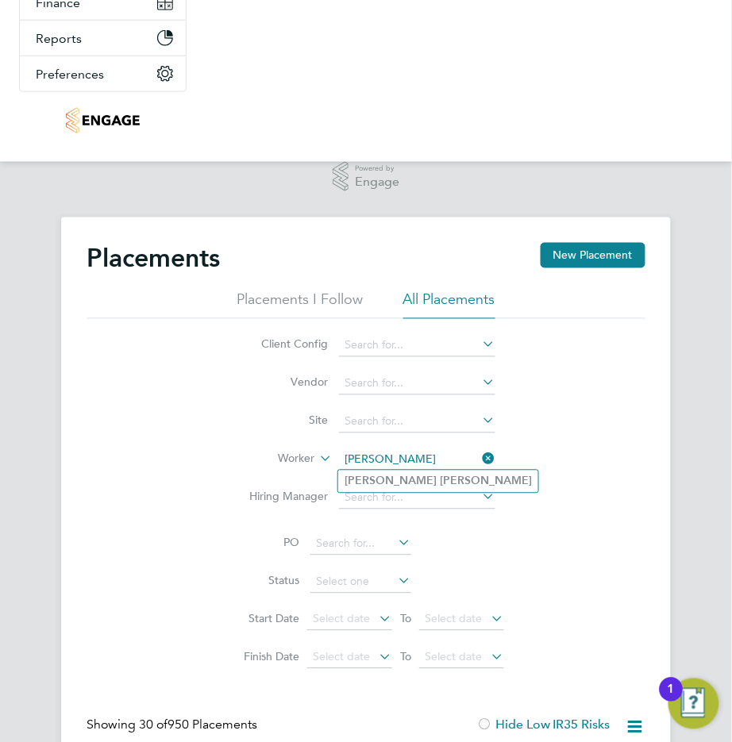
type input "Jatinder Jossan"
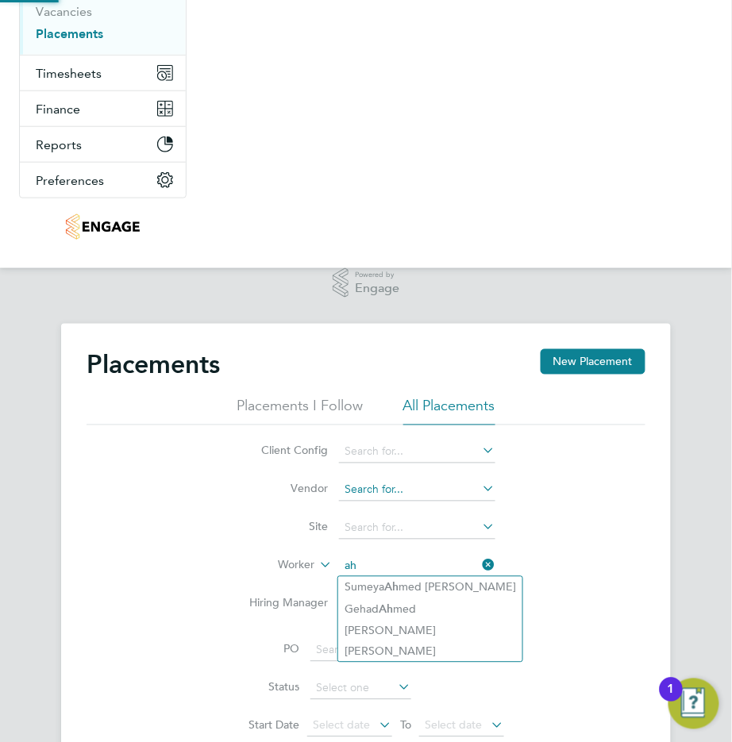
type input "a"
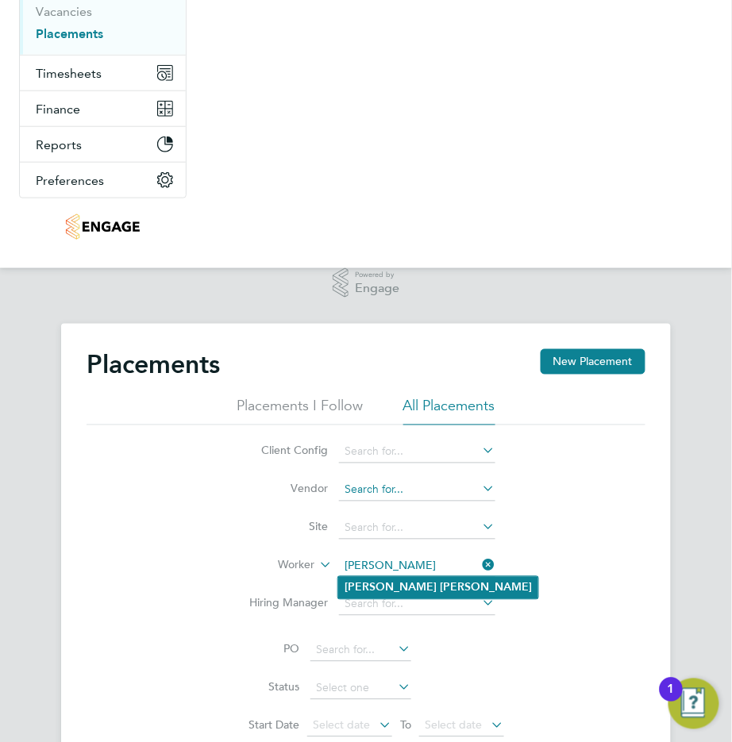
type input "Shane Wade"
